Goal: Transaction & Acquisition: Register for event/course

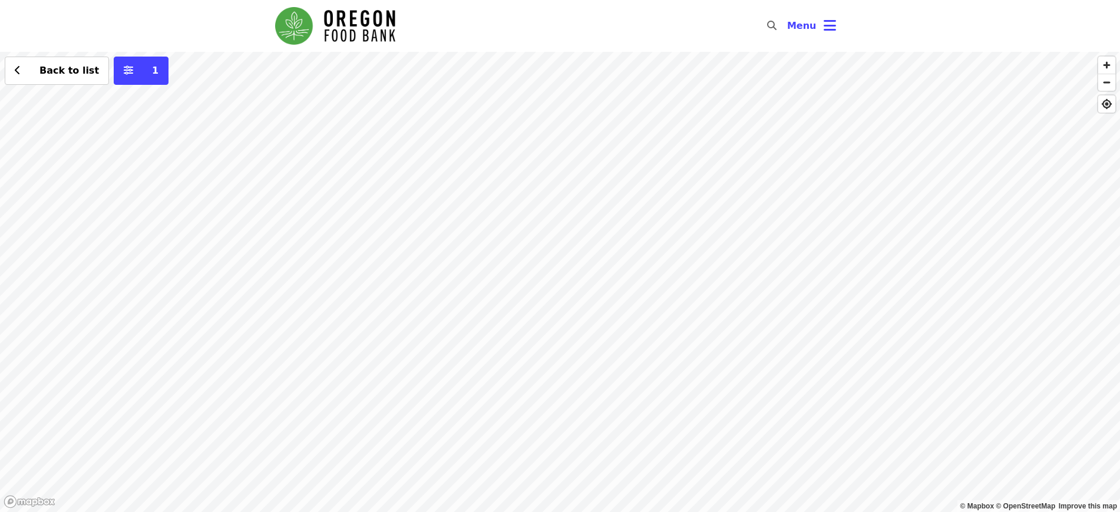
click at [842, 214] on div "Back to list 1" at bounding box center [560, 282] width 1120 height 460
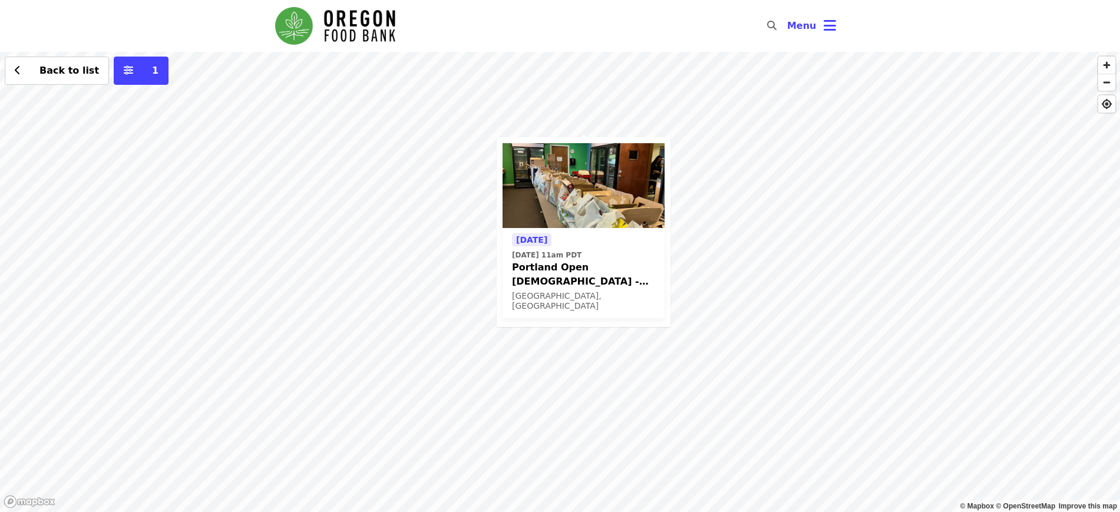
click at [728, 79] on div "[DATE] [DATE] 11am PDT Portland Open Bible - Partner Agency Support (16+) [GEOG…" at bounding box center [560, 282] width 1120 height 460
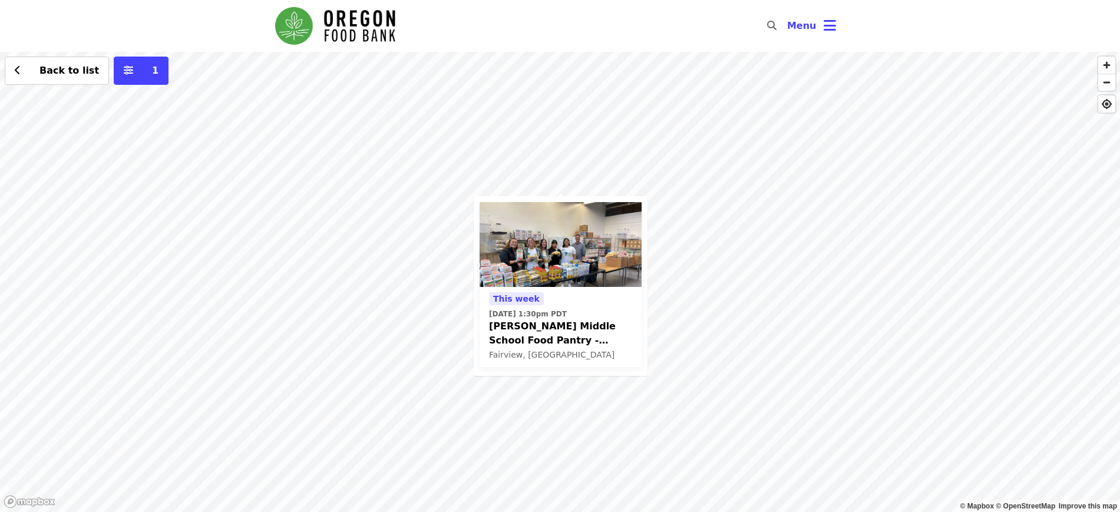
click at [422, 254] on div "[DATE][DATE] 1:30pm PDT [PERSON_NAME] Middle School Food Pantry - Partner Agenc…" at bounding box center [560, 282] width 1120 height 460
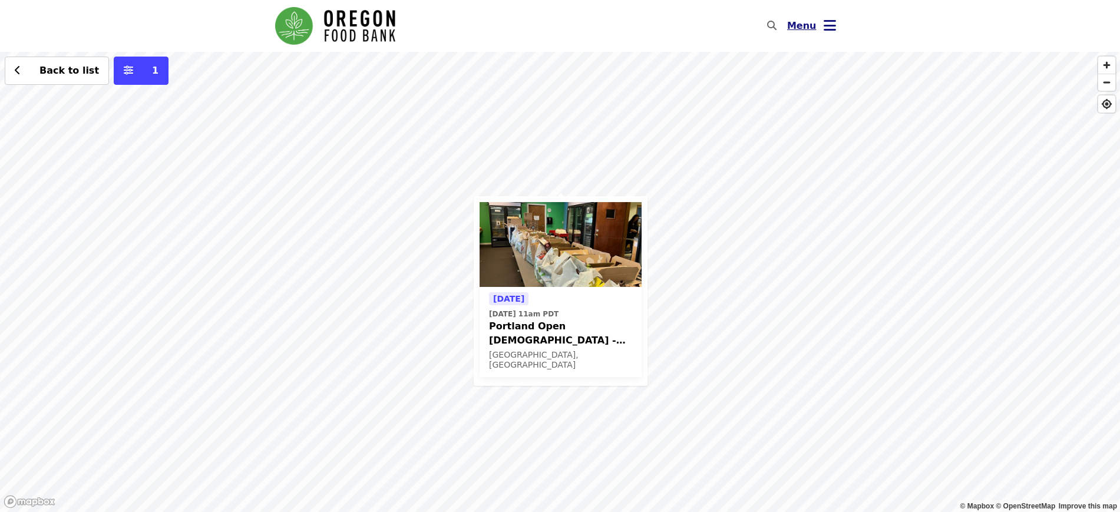
click at [820, 18] on button "Menu" at bounding box center [812, 26] width 68 height 28
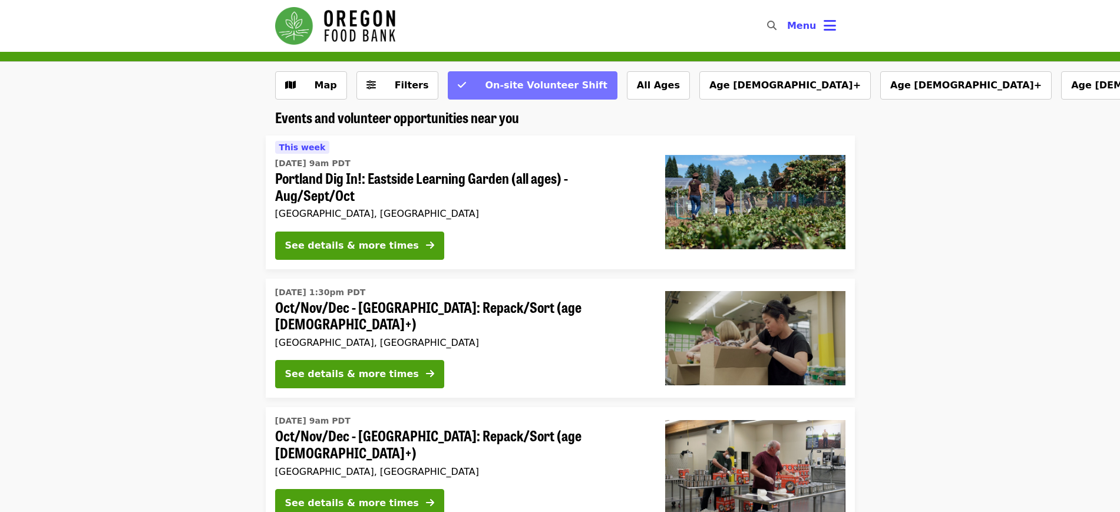
click at [535, 86] on span "On-site Volunteer Shift" at bounding box center [546, 85] width 122 height 11
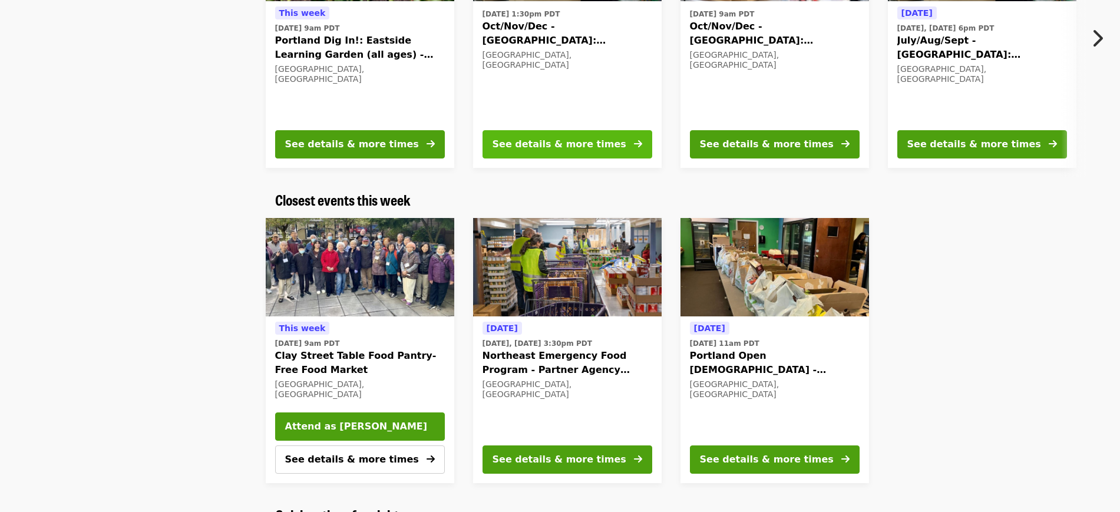
scroll to position [236, 0]
